Goal: Check status

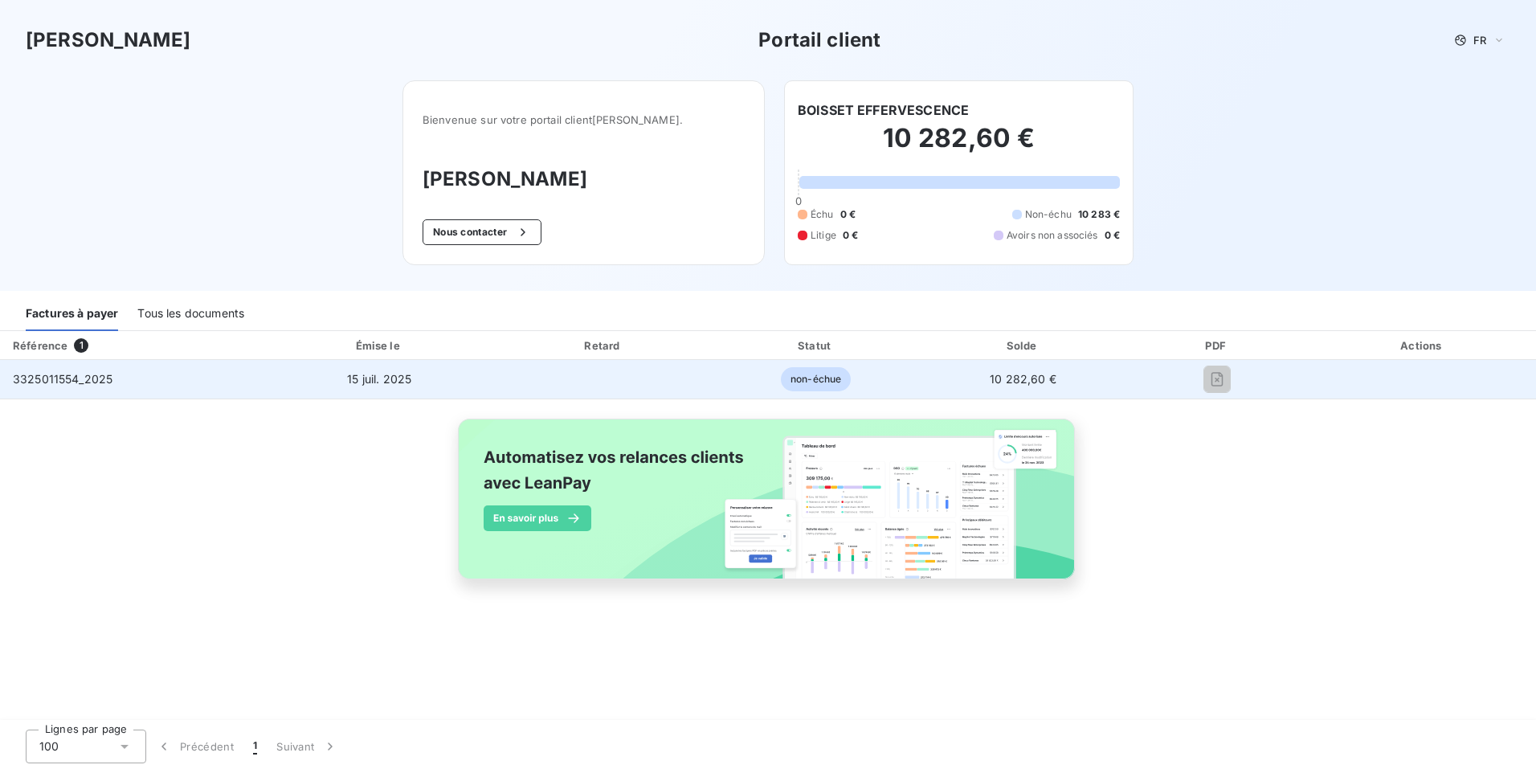
click at [82, 381] on span "3325011554_2025" at bounding box center [63, 379] width 100 height 14
click at [147, 382] on td "3325011554_2025" at bounding box center [131, 379] width 263 height 39
click at [119, 386] on td "3325011554_2025" at bounding box center [131, 379] width 263 height 39
drag, startPoint x: 129, startPoint y: 377, endPoint x: 10, endPoint y: 376, distance: 119.7
click at [10, 376] on td "3325011554_2025" at bounding box center [131, 379] width 263 height 39
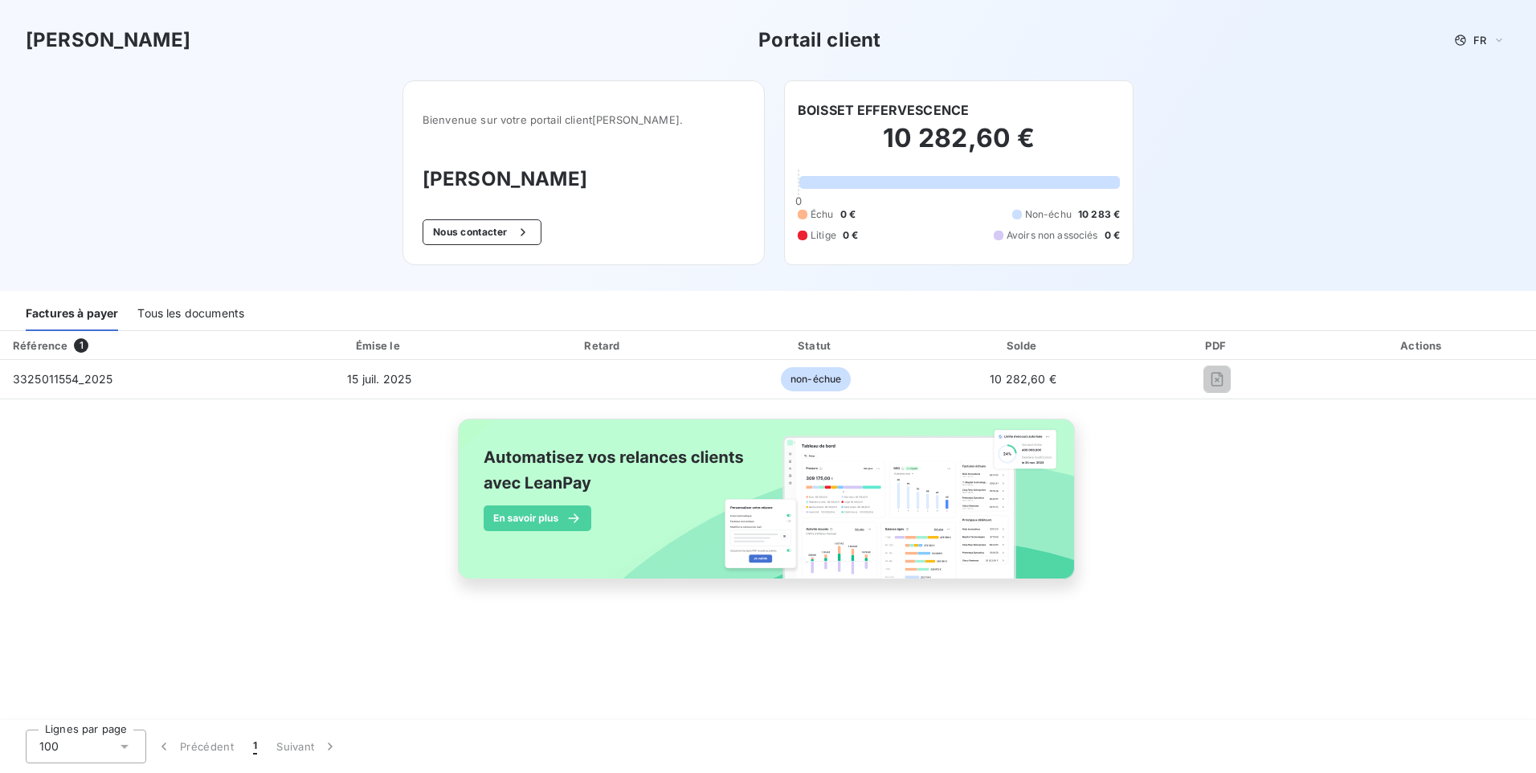
click at [206, 133] on div "Fedrigoni Portail client FR Bienvenue sur votre portail client [PERSON_NAME] . …" at bounding box center [768, 145] width 1536 height 291
